Goal: Task Accomplishment & Management: Manage account settings

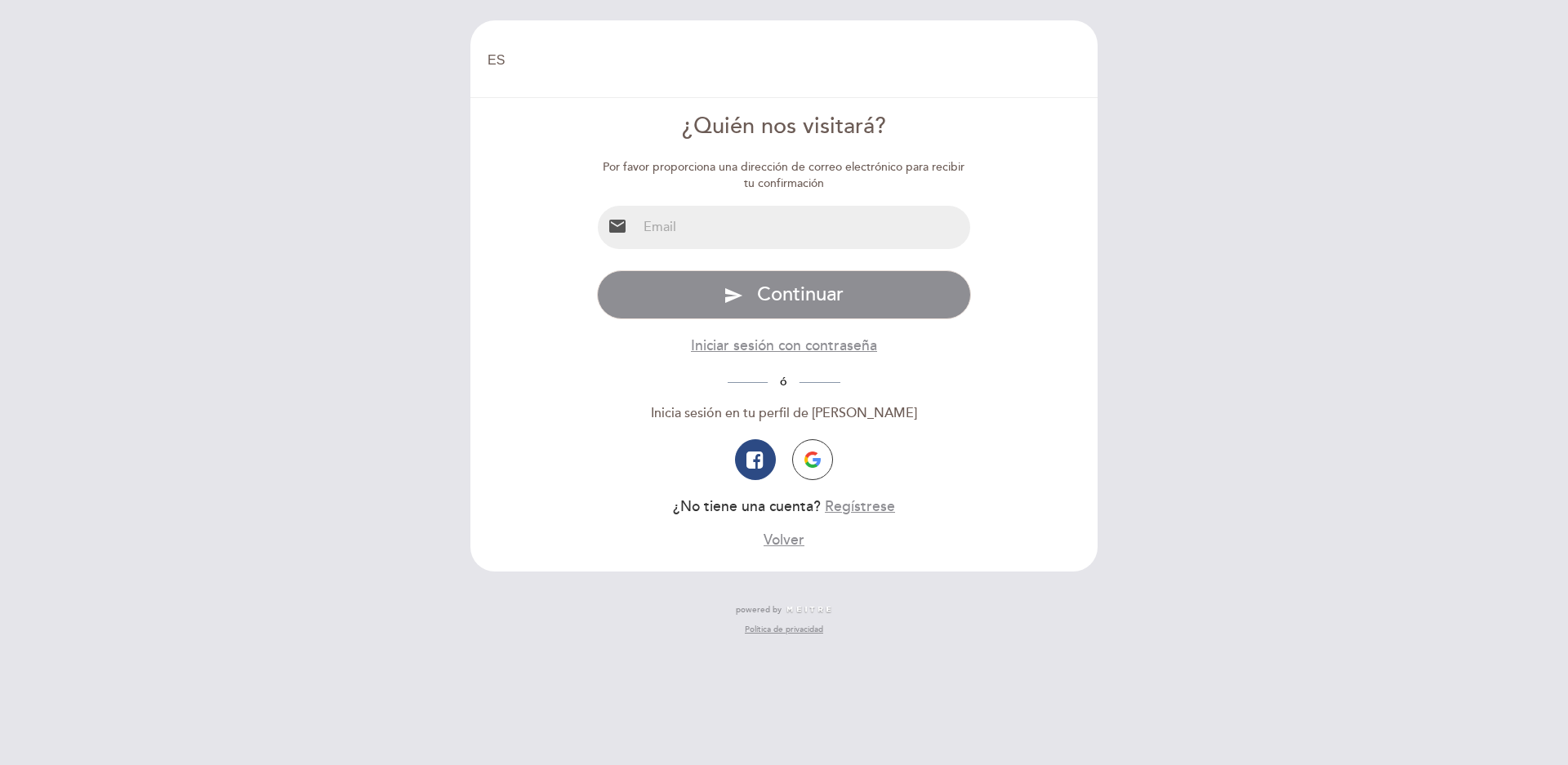
select select "es"
click at [824, 228] on input "email" at bounding box center [803, 227] width 334 height 43
type input "[EMAIL_ADDRESS][DOMAIN_NAME]"
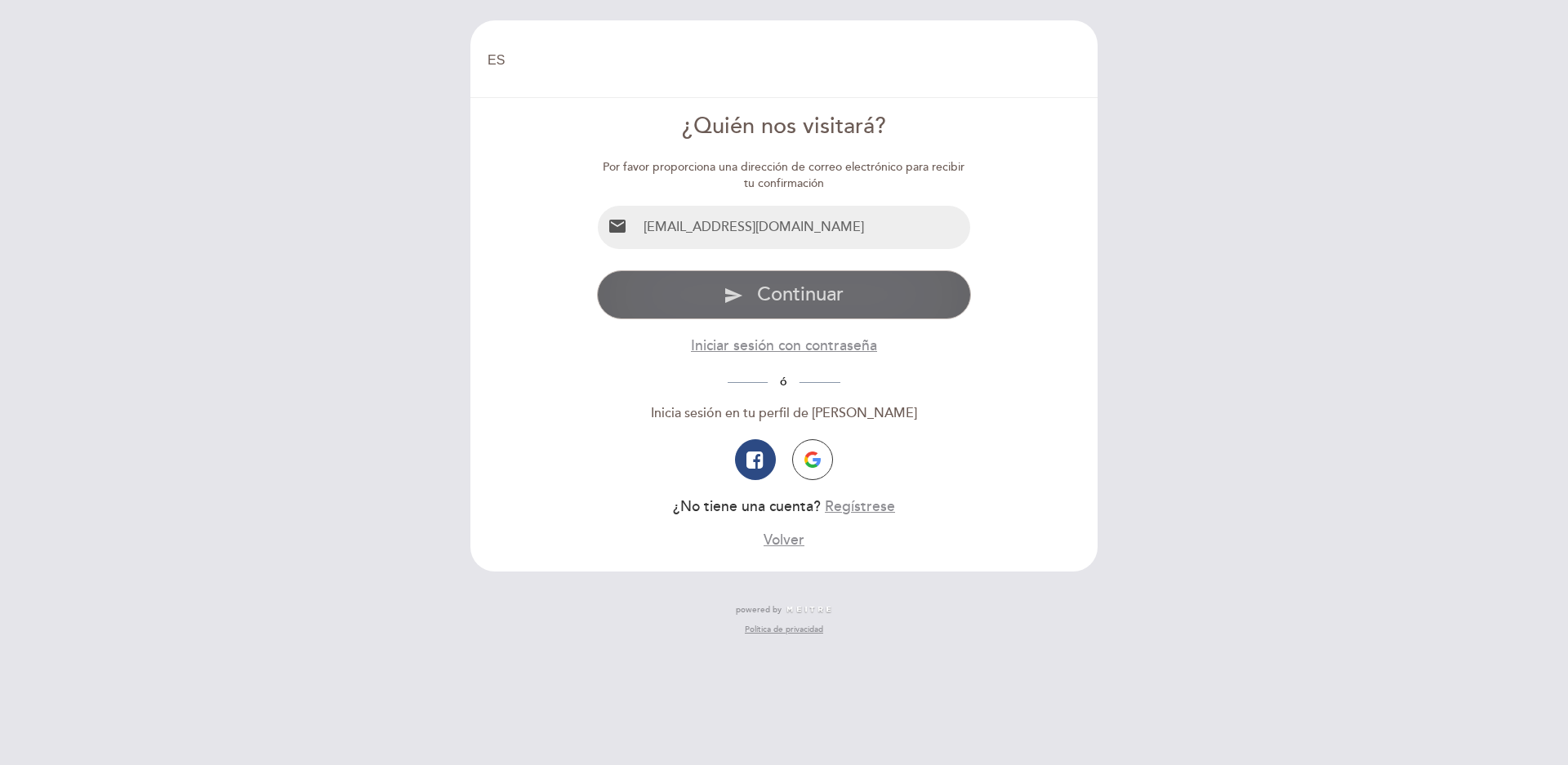
click at [836, 299] on span "Continuar" at bounding box center [800, 295] width 87 height 24
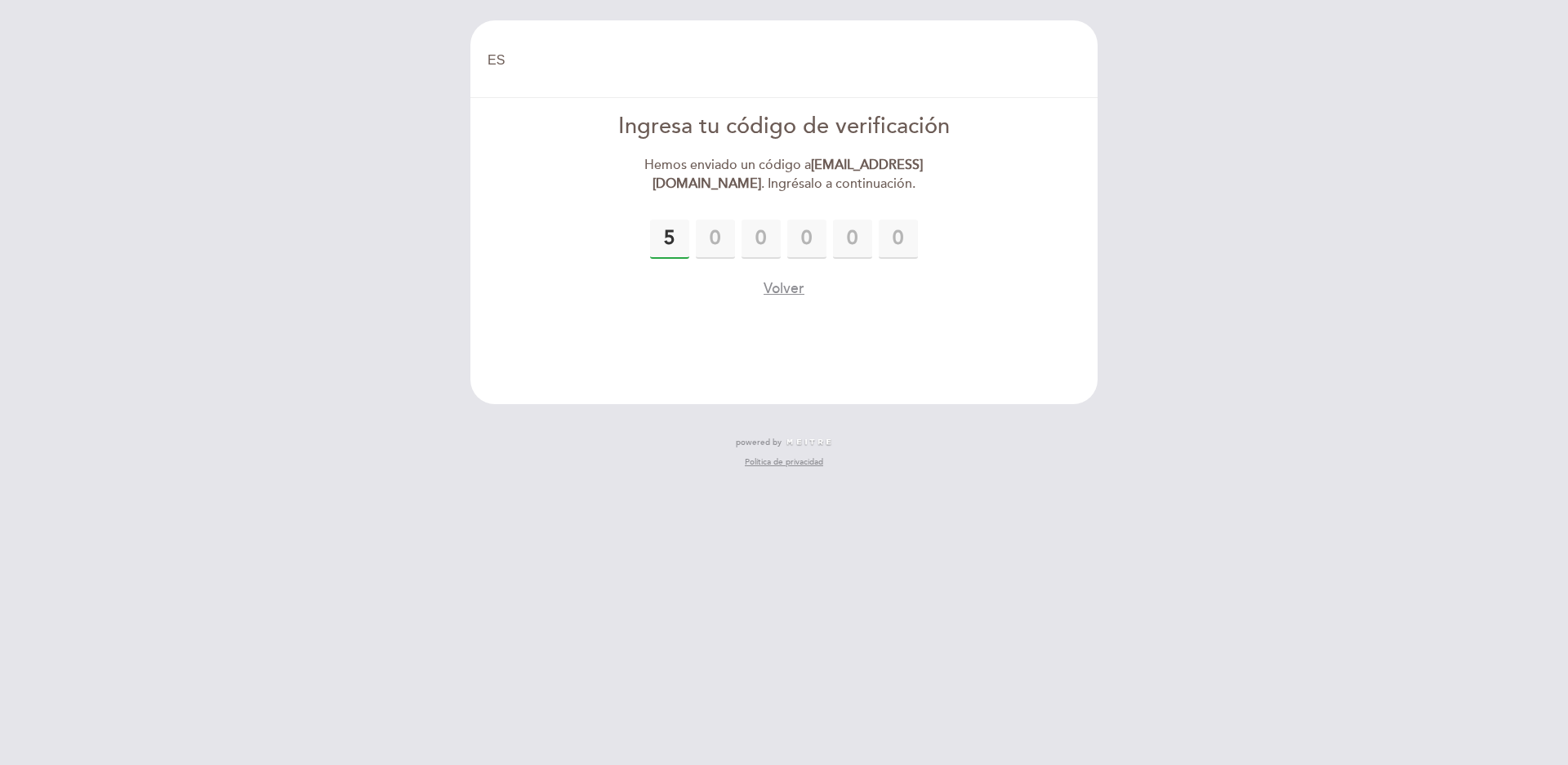
type input "5"
type input "1"
type input "9"
type input "6"
type input "3"
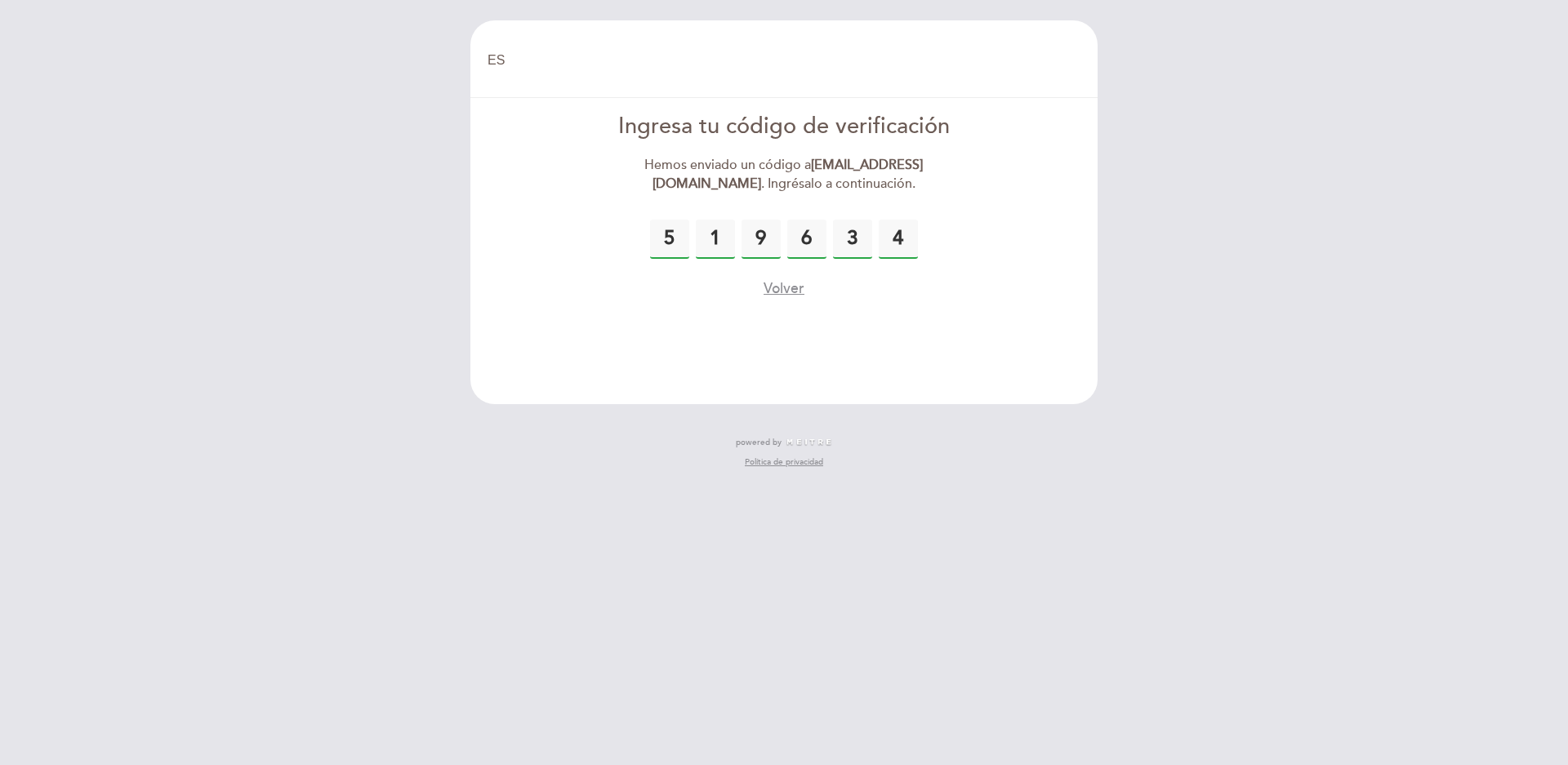
type input "4"
